Goal: Book appointment/travel/reservation

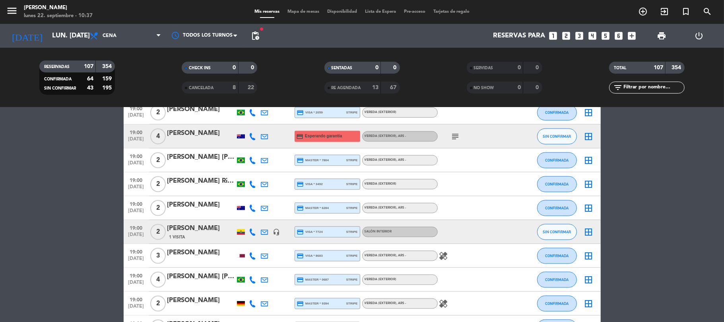
scroll to position [833, 0]
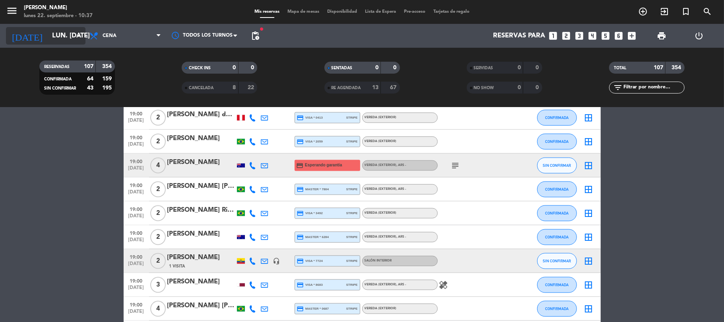
click at [66, 37] on input "lun. [DATE]" at bounding box center [91, 36] width 86 height 16
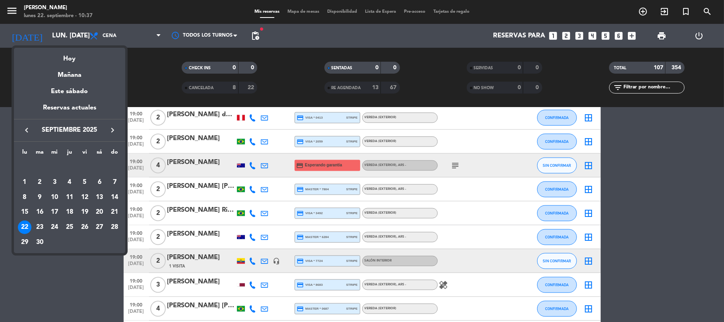
click at [107, 32] on div at bounding box center [362, 161] width 724 height 322
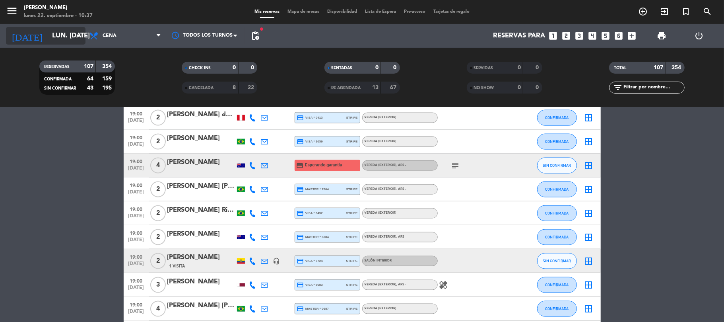
click at [78, 40] on icon "arrow_drop_down" at bounding box center [79, 36] width 10 height 10
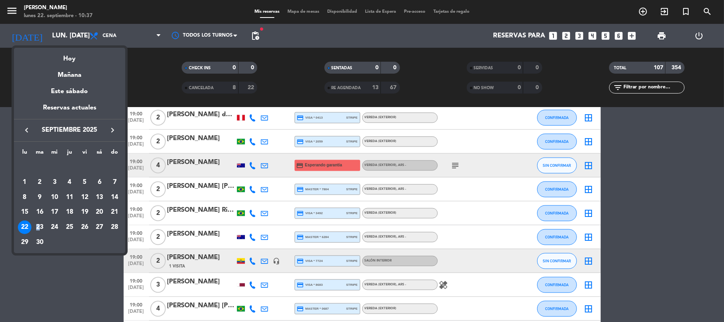
click at [41, 220] on td "23" at bounding box center [39, 226] width 15 height 15
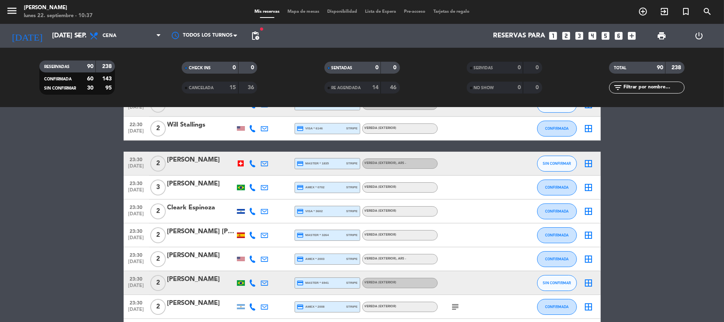
scroll to position [1982, 0]
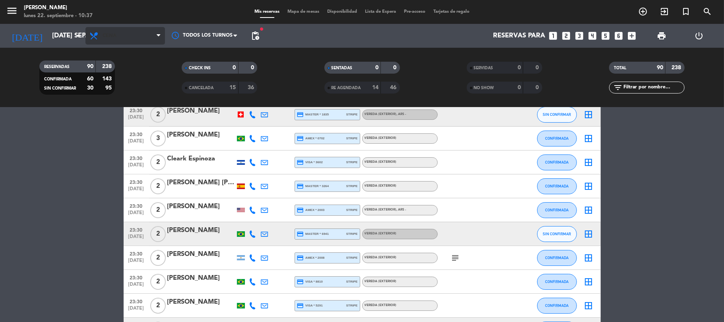
drag, startPoint x: 123, startPoint y: 205, endPoint x: 111, endPoint y: 29, distance: 176.6
click at [111, 29] on span "Cena" at bounding box center [125, 35] width 80 height 17
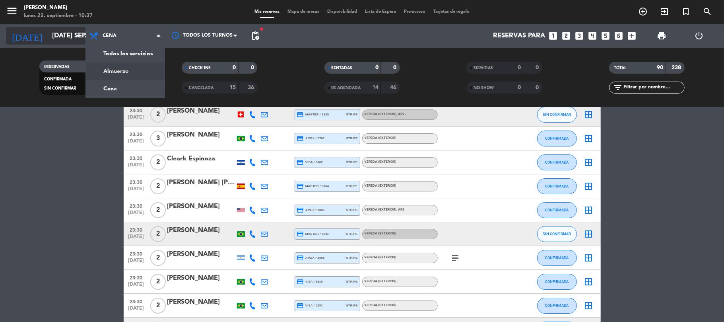
click at [68, 38] on input "[DATE] sep." at bounding box center [91, 36] width 86 height 16
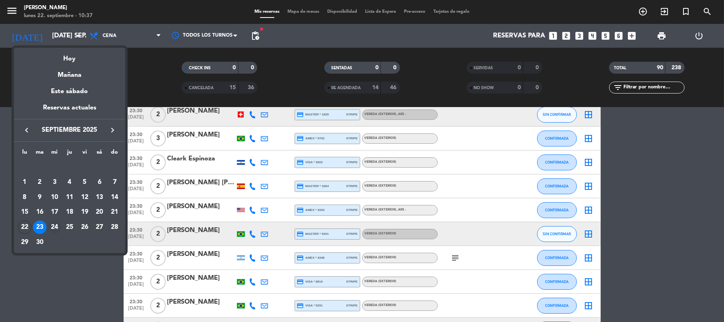
click at [53, 221] on div "24" at bounding box center [55, 227] width 14 height 14
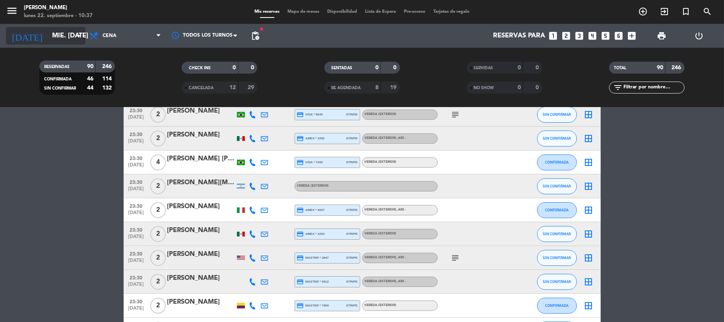
click at [75, 43] on input "mié. [DATE]" at bounding box center [91, 36] width 86 height 16
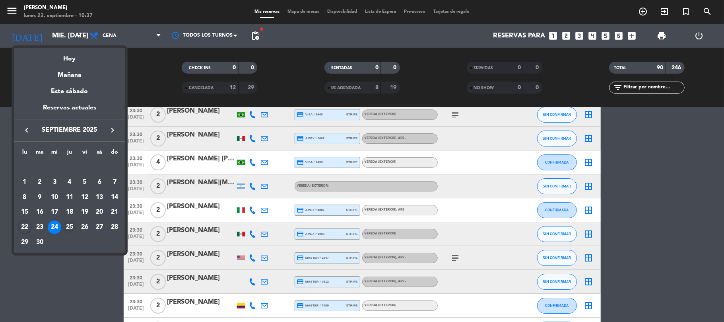
click at [68, 225] on div "25" at bounding box center [70, 227] width 14 height 14
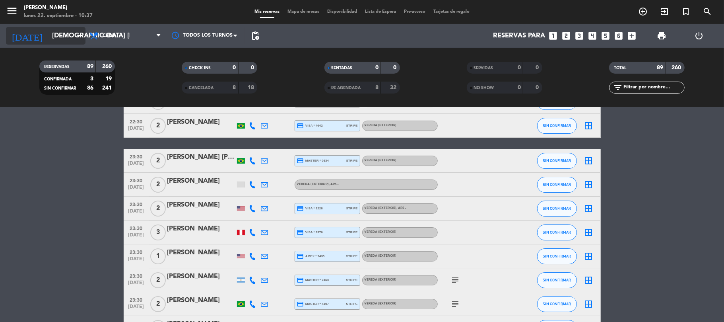
click at [63, 37] on input "[DEMOGRAPHIC_DATA] [DATE]" at bounding box center [91, 36] width 86 height 16
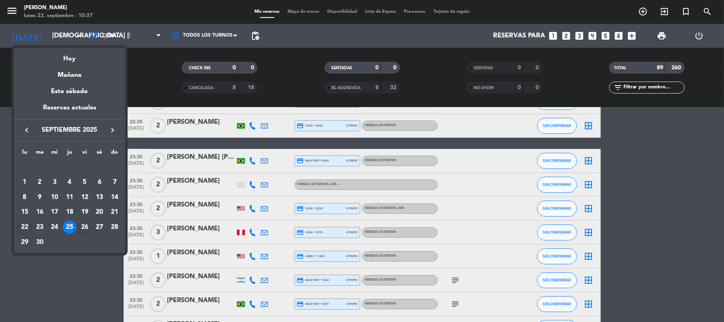
click at [85, 222] on div "26" at bounding box center [85, 227] width 14 height 14
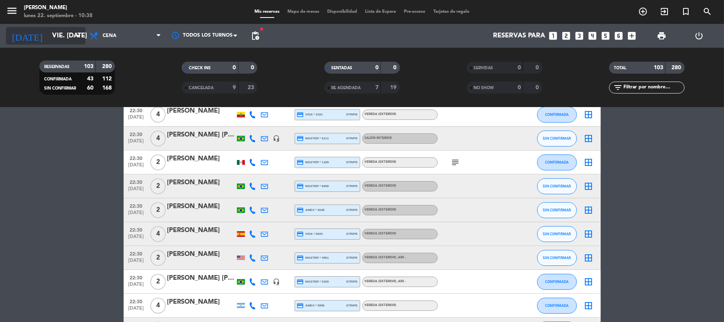
click at [58, 28] on input "vie. [DATE]" at bounding box center [91, 36] width 86 height 16
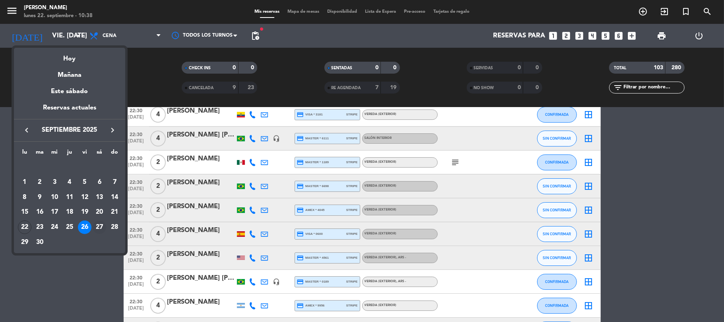
click at [104, 228] on div "27" at bounding box center [100, 227] width 14 height 14
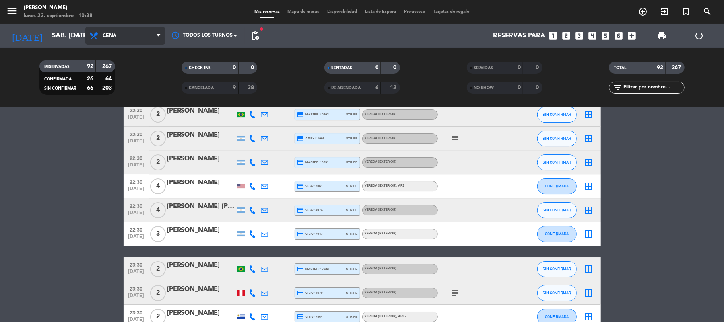
click at [91, 41] on span "Cena" at bounding box center [125, 35] width 80 height 17
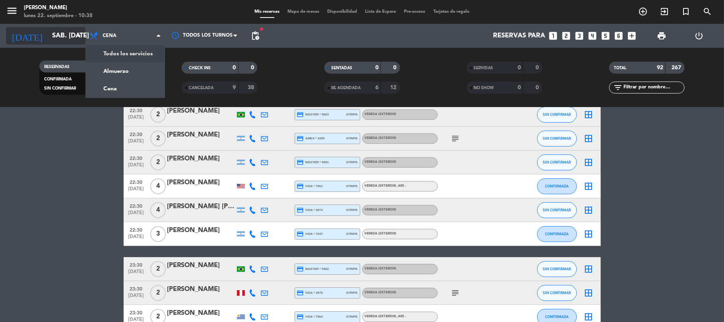
click at [72, 39] on input "sáb. [DATE]" at bounding box center [91, 36] width 86 height 16
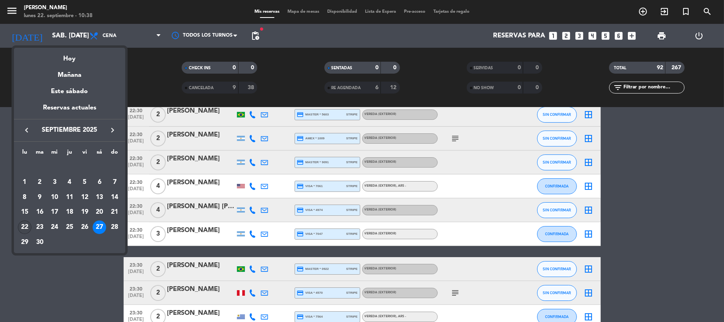
click at [25, 228] on div "22" at bounding box center [25, 227] width 14 height 14
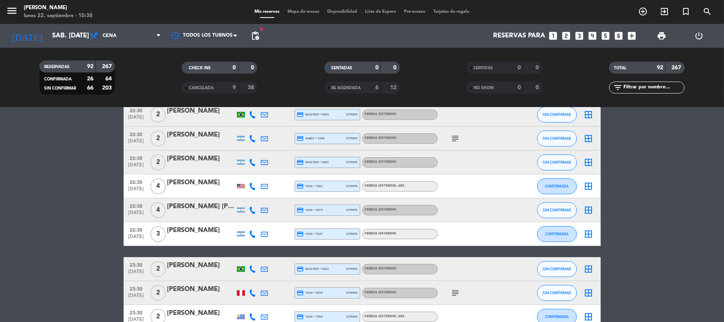
type input "lun. [DATE]"
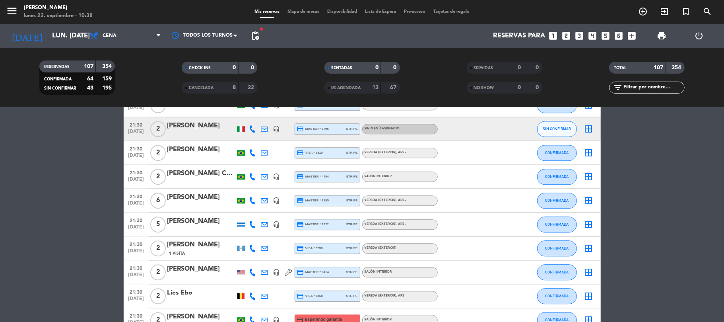
scroll to position [1416, 0]
